Goal: Task Accomplishment & Management: Manage account settings

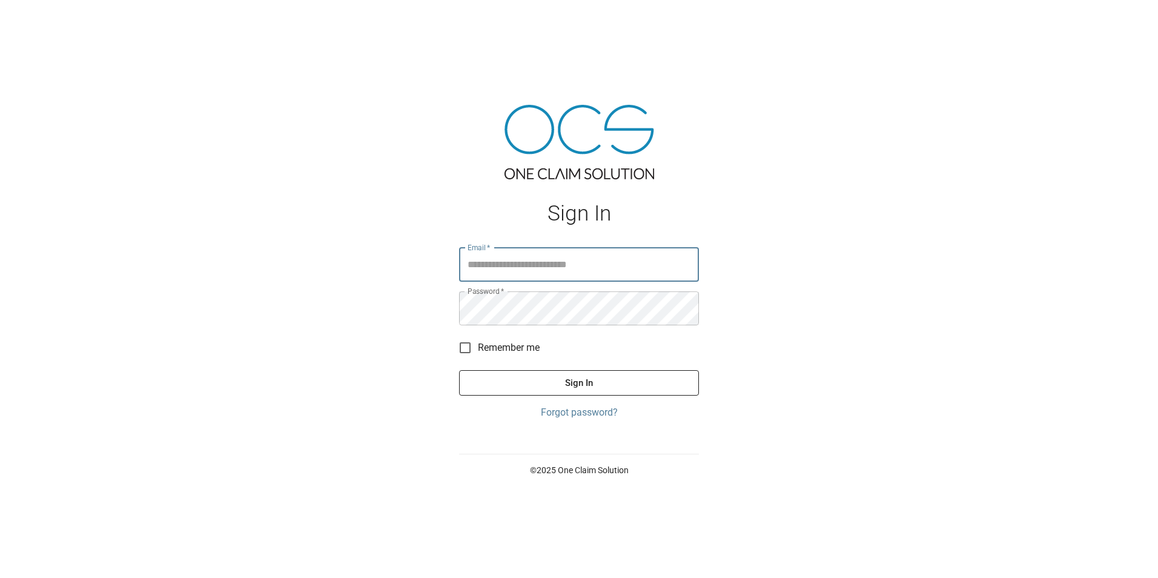
type input "**********"
click at [599, 383] on button "Sign In" at bounding box center [579, 382] width 240 height 25
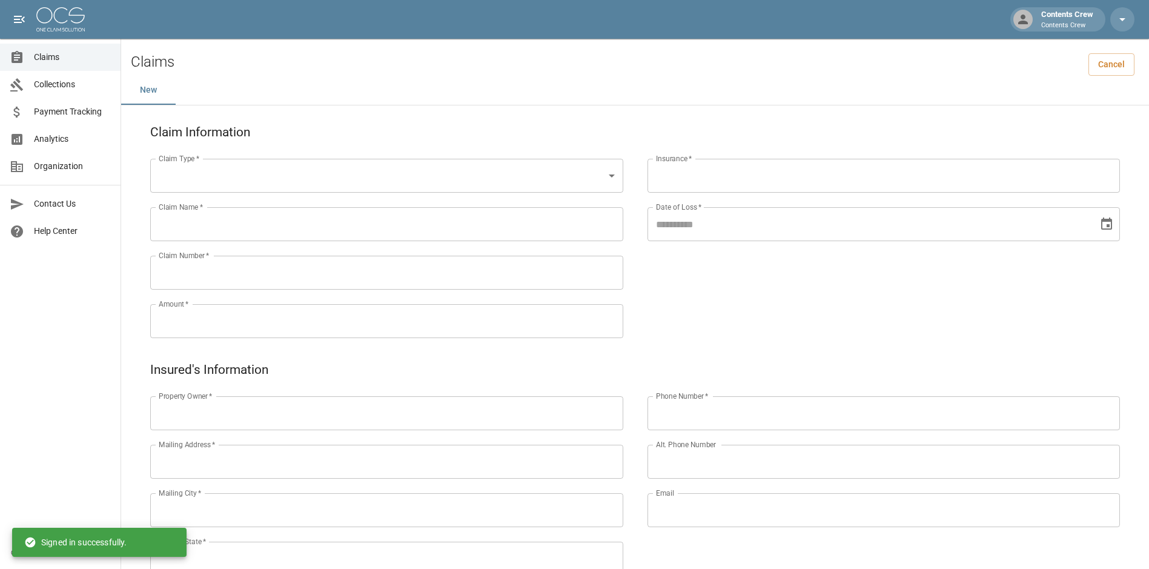
click at [46, 61] on span "Claims" at bounding box center [72, 57] width 77 height 13
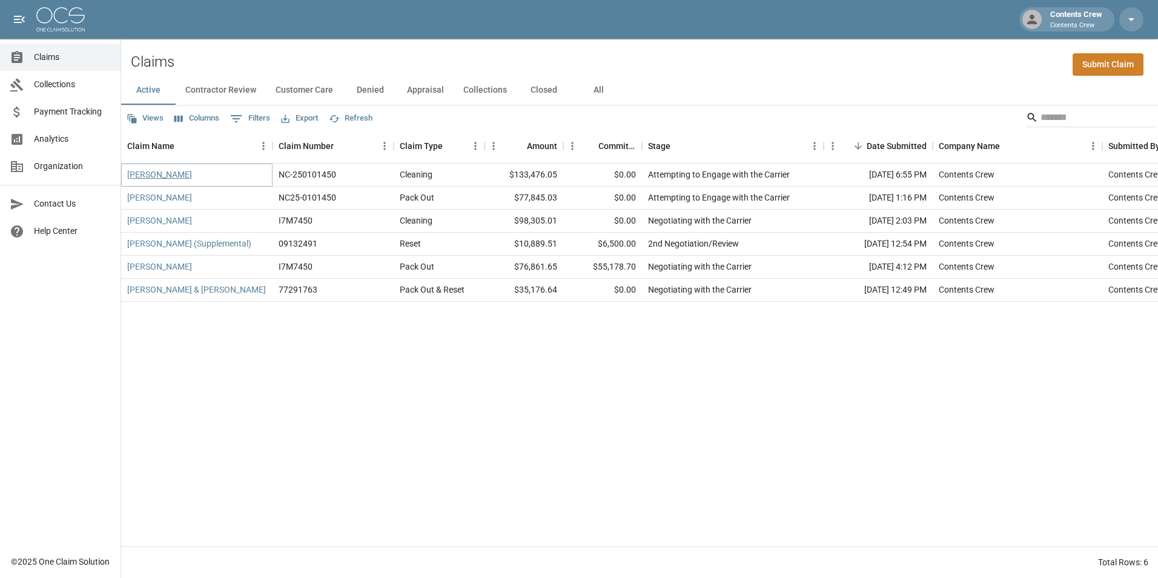
click at [179, 176] on link "[PERSON_NAME]" at bounding box center [159, 174] width 65 height 12
